Goal: Task Accomplishment & Management: Manage account settings

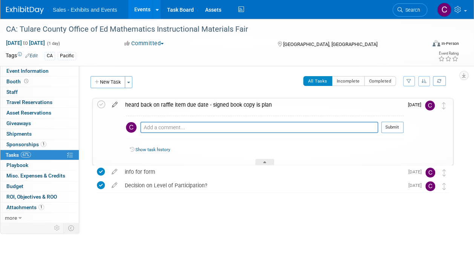
click at [112, 106] on icon at bounding box center [114, 102] width 13 height 9
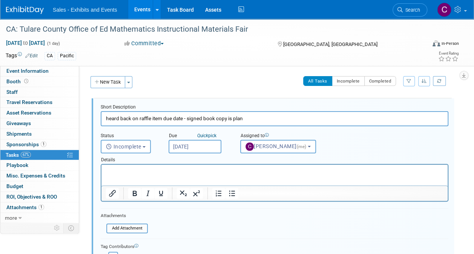
click at [205, 146] on input "Aug 13, 2025" at bounding box center [195, 147] width 53 height 14
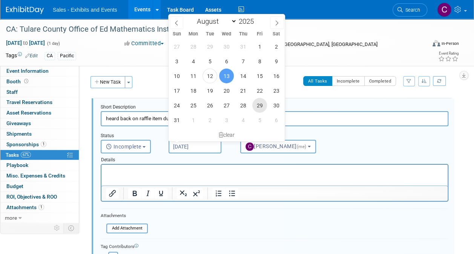
click at [261, 109] on span "29" at bounding box center [259, 105] width 15 height 15
type input "Aug 29, 2025"
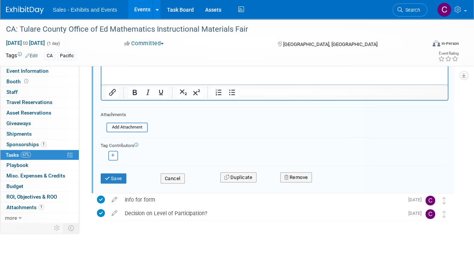
scroll to position [113, 0]
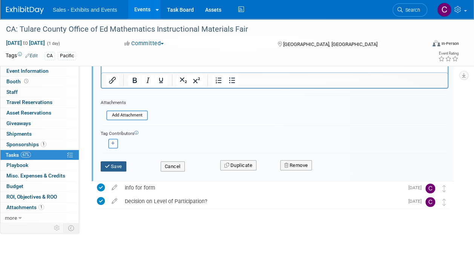
click at [121, 167] on button "Save" at bounding box center [114, 166] width 26 height 11
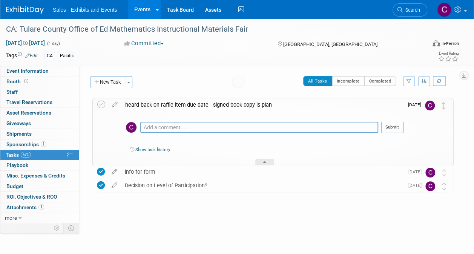
scroll to position [0, 0]
click at [142, 4] on link "Events" at bounding box center [142, 9] width 28 height 19
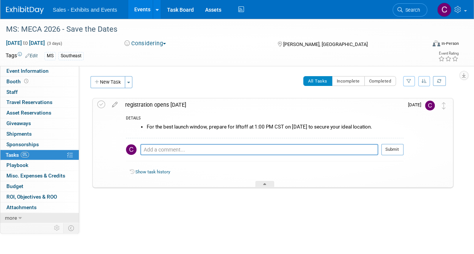
click at [18, 218] on link "more" at bounding box center [39, 218] width 78 height 10
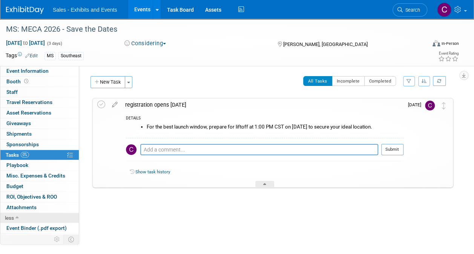
scroll to position [38, 0]
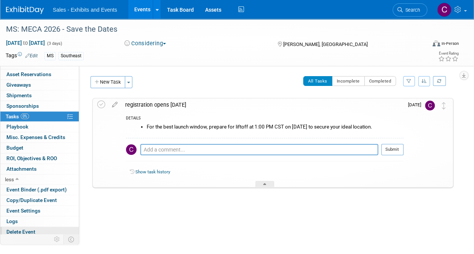
click at [17, 232] on span "Delete Event" at bounding box center [20, 232] width 29 height 6
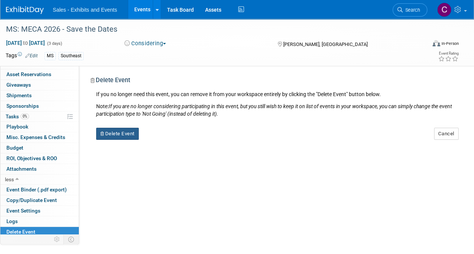
click at [123, 132] on button "Delete Event" at bounding box center [117, 134] width 43 height 12
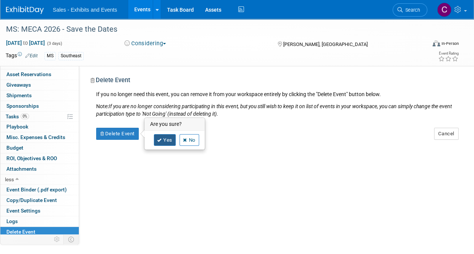
click at [160, 140] on icon at bounding box center [159, 140] width 5 height 4
